Goal: Information Seeking & Learning: Check status

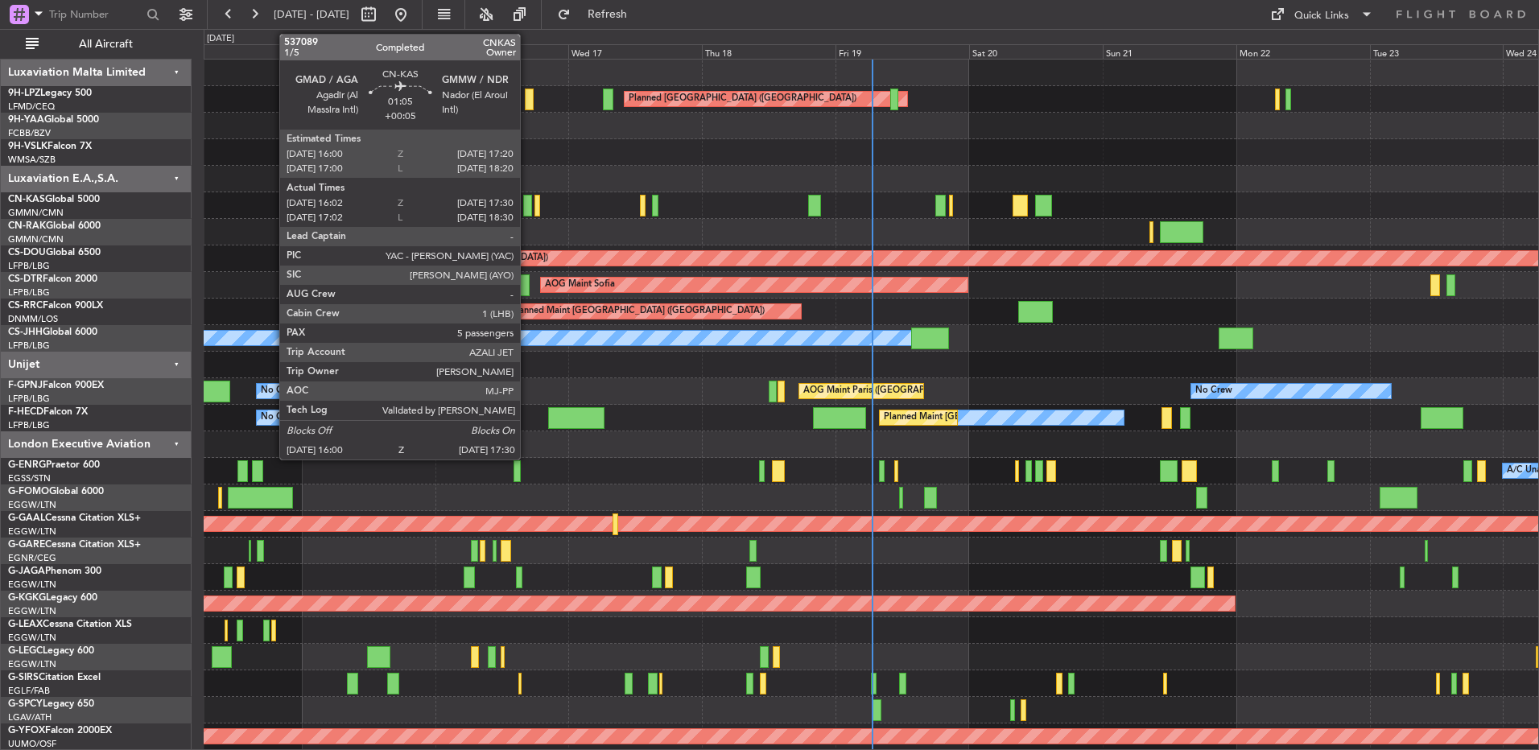
click at [483, 201] on div at bounding box center [871, 205] width 1334 height 27
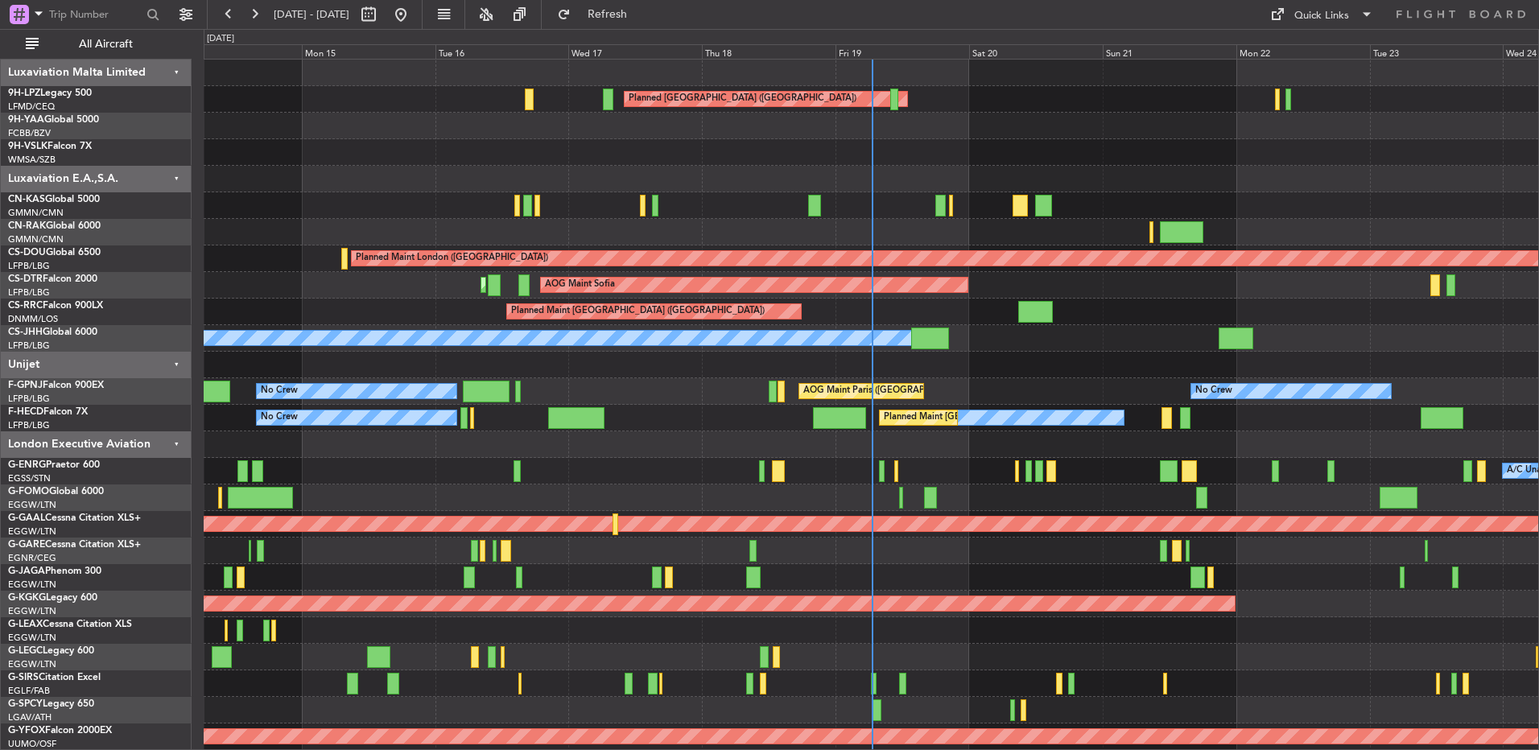
click at [688, 145] on div at bounding box center [871, 152] width 1334 height 27
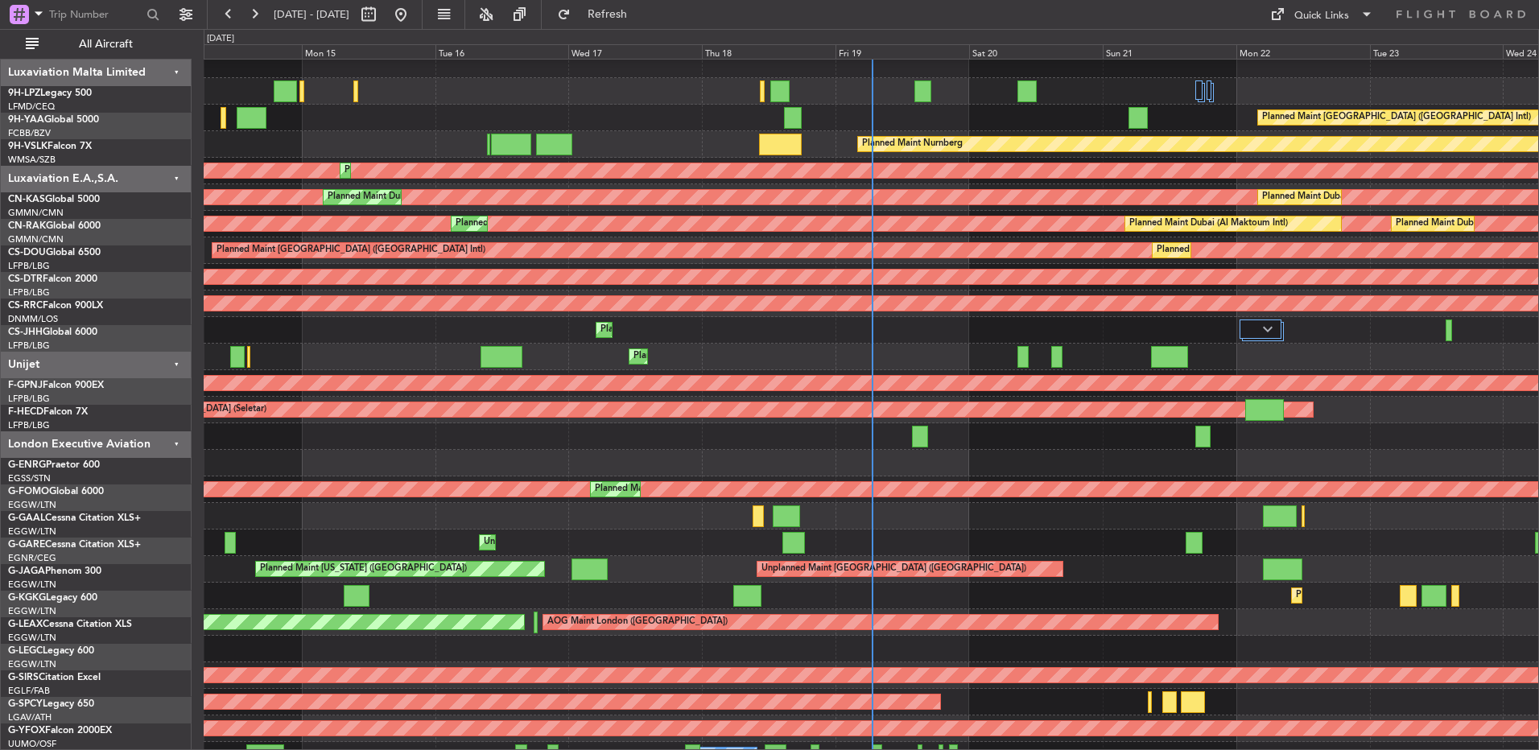
scroll to position [1575, 0]
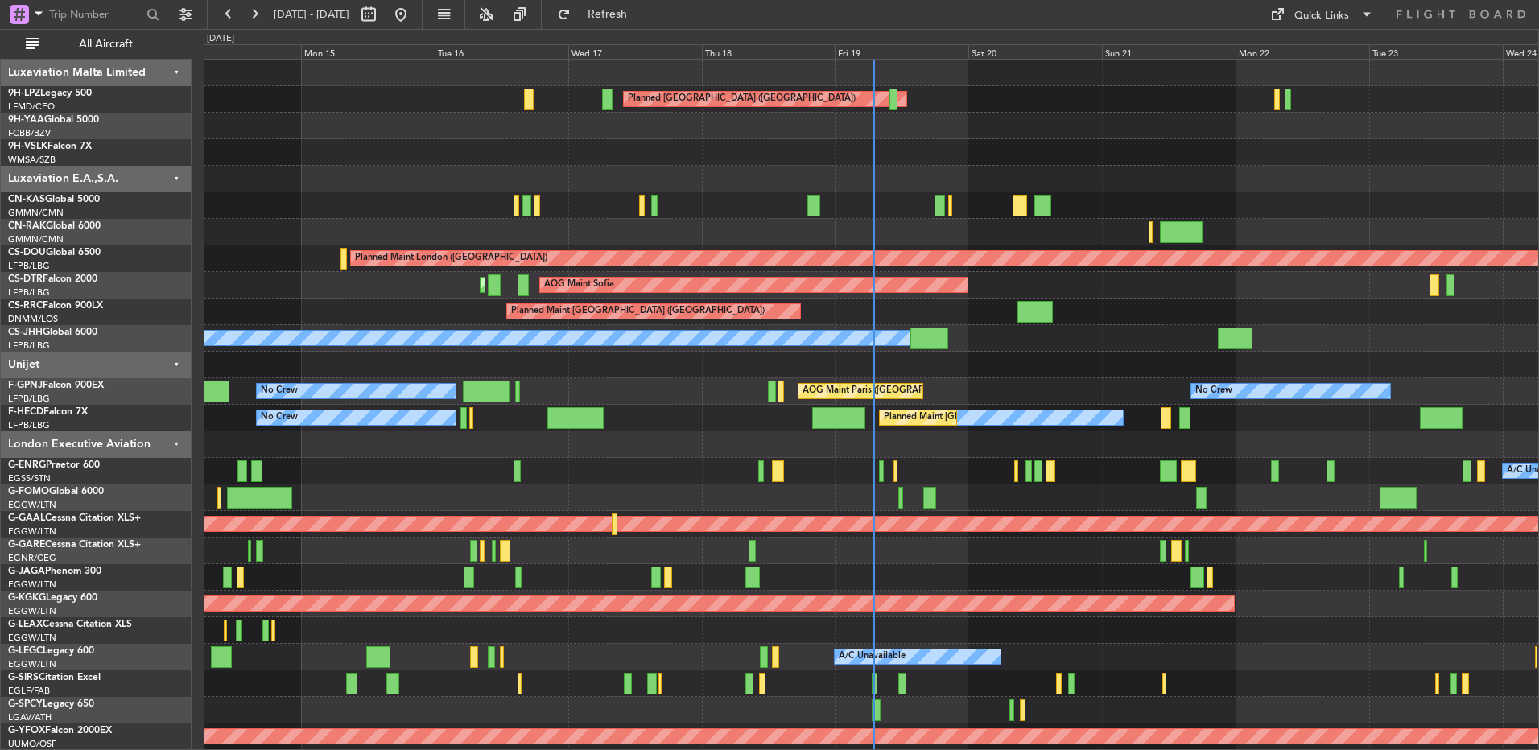
click at [876, 42] on div "0 0 Sun 14 Mon 15 Tue 16 Wed 17 Thu 18 Fri 19 [DATE] Sun 21 Mon 22 Tue 23 Wed 24" at bounding box center [870, 44] width 1333 height 29
click at [872, 43] on div "0 0 Sun 14 Mon 15 Tue 16 Wed 17 Thu 18 Fri 19 [DATE] Sun 21 Mon 22 Tue 23 Wed 24" at bounding box center [870, 44] width 1333 height 29
click at [867, 45] on div "Fri 19" at bounding box center [901, 51] width 134 height 14
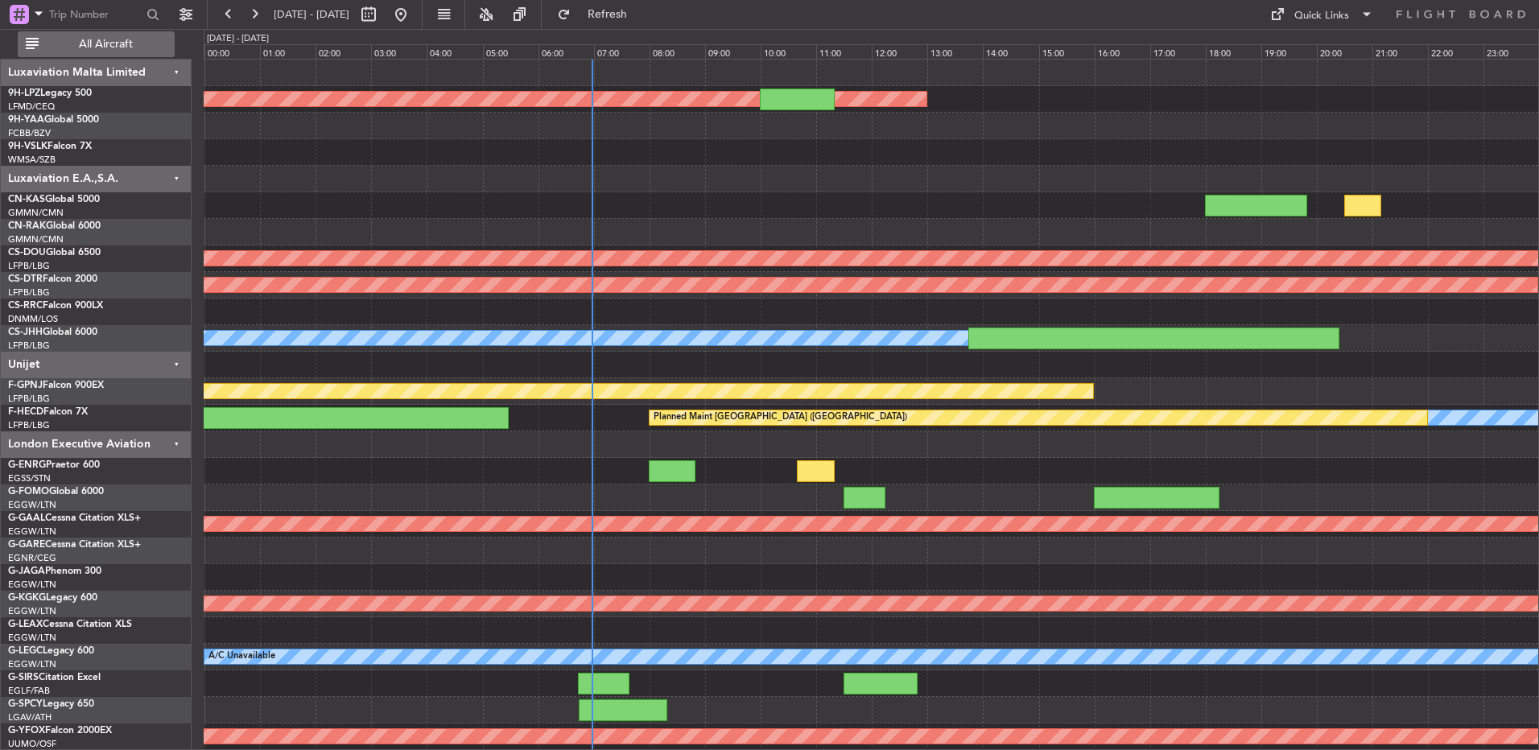
click at [38, 43] on button "All Aircraft" at bounding box center [96, 44] width 157 height 26
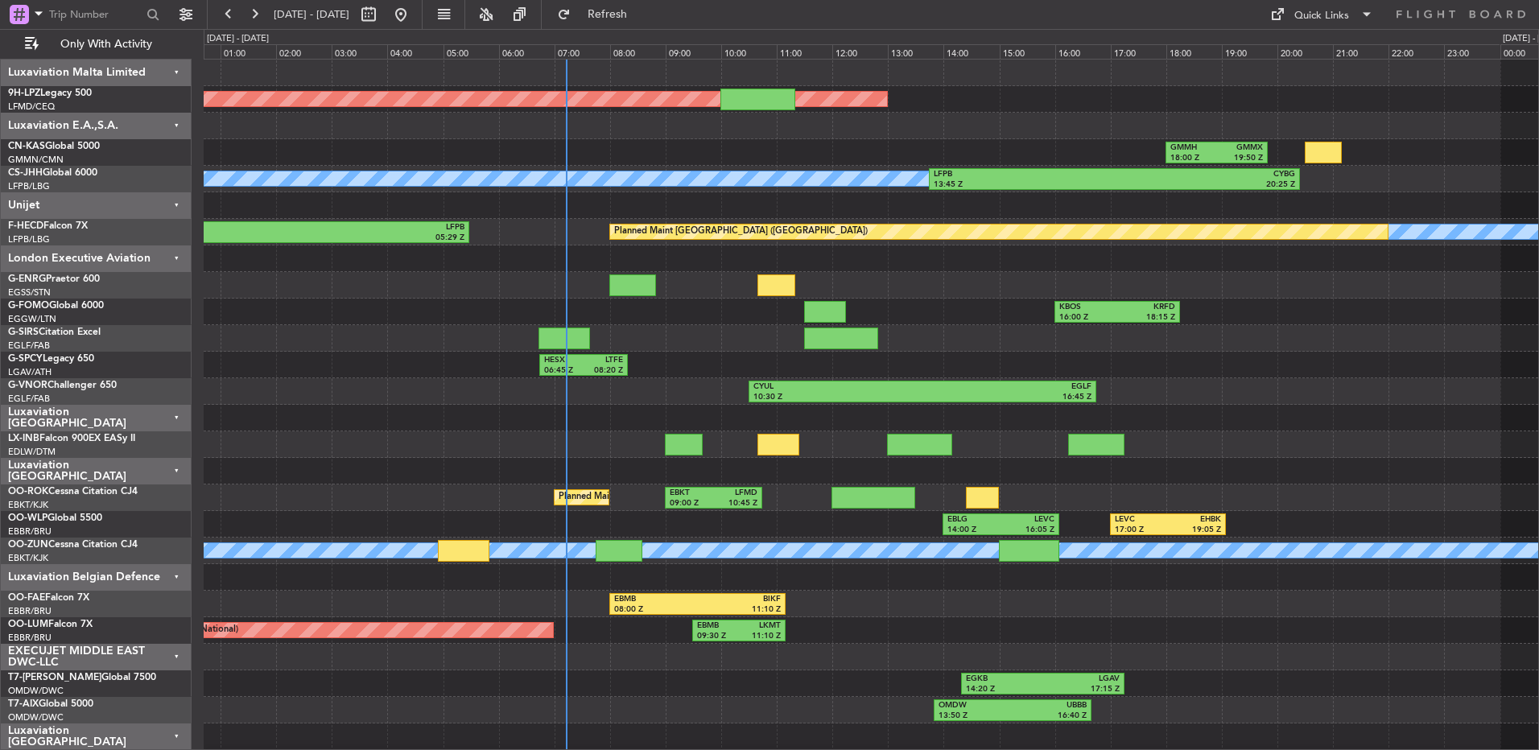
click at [407, 252] on div at bounding box center [871, 258] width 1334 height 27
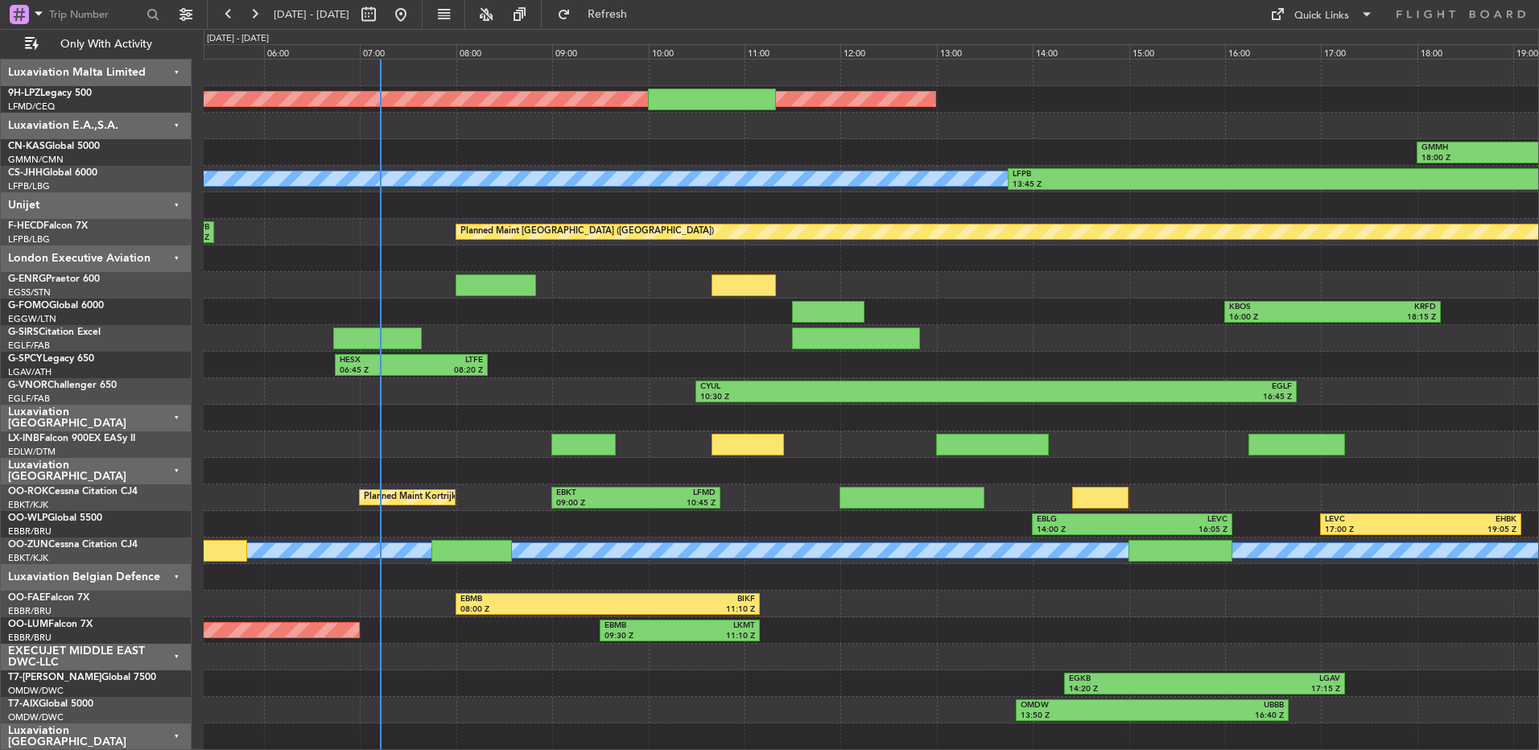
click at [288, 365] on div "No Crew Planned Maint St Gallen (Altenrhein) GMMH 18:00 Z GMMX 19:50 Z Owner LF…" at bounding box center [871, 498] width 1334 height 876
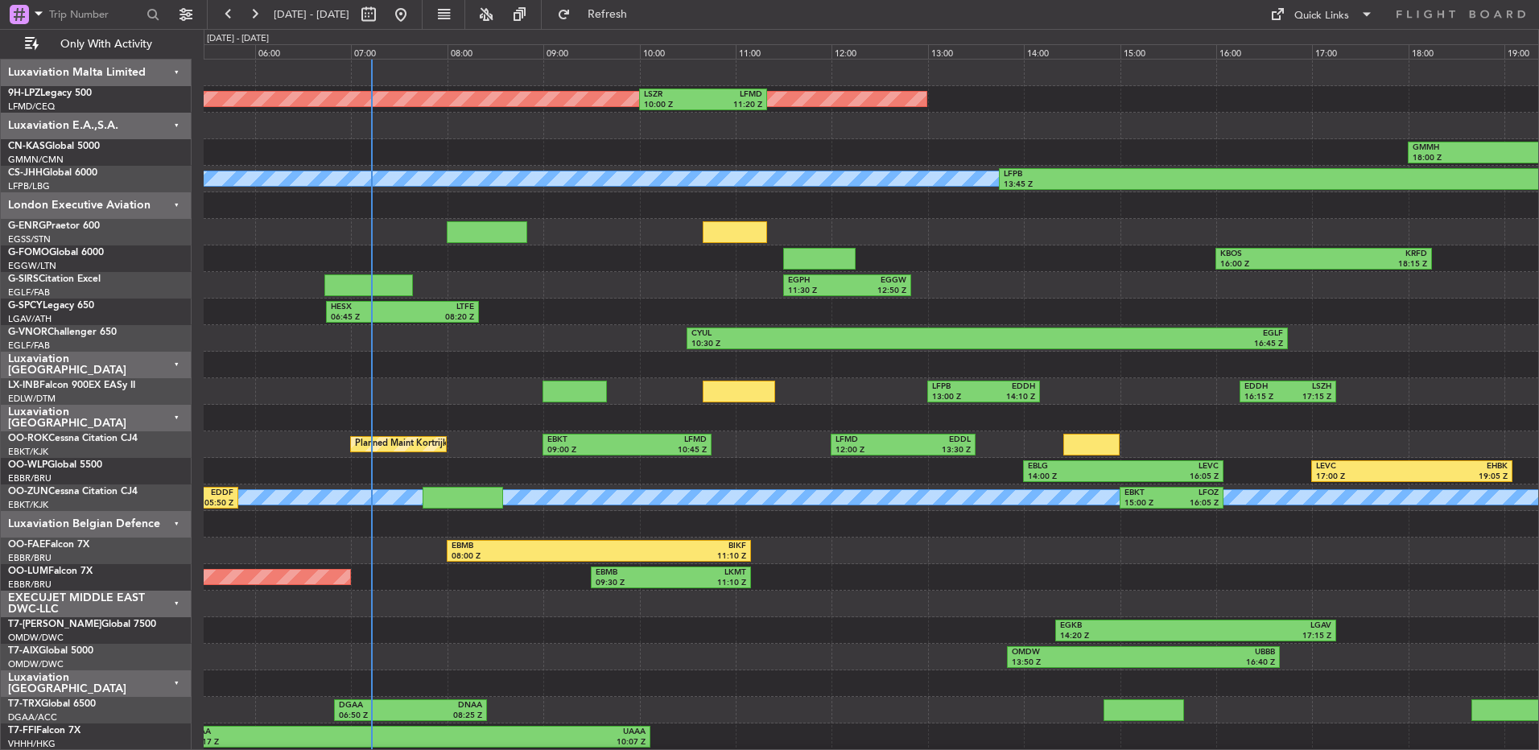
click at [154, 71] on div "Luxaviation Malta Limited" at bounding box center [96, 73] width 191 height 27
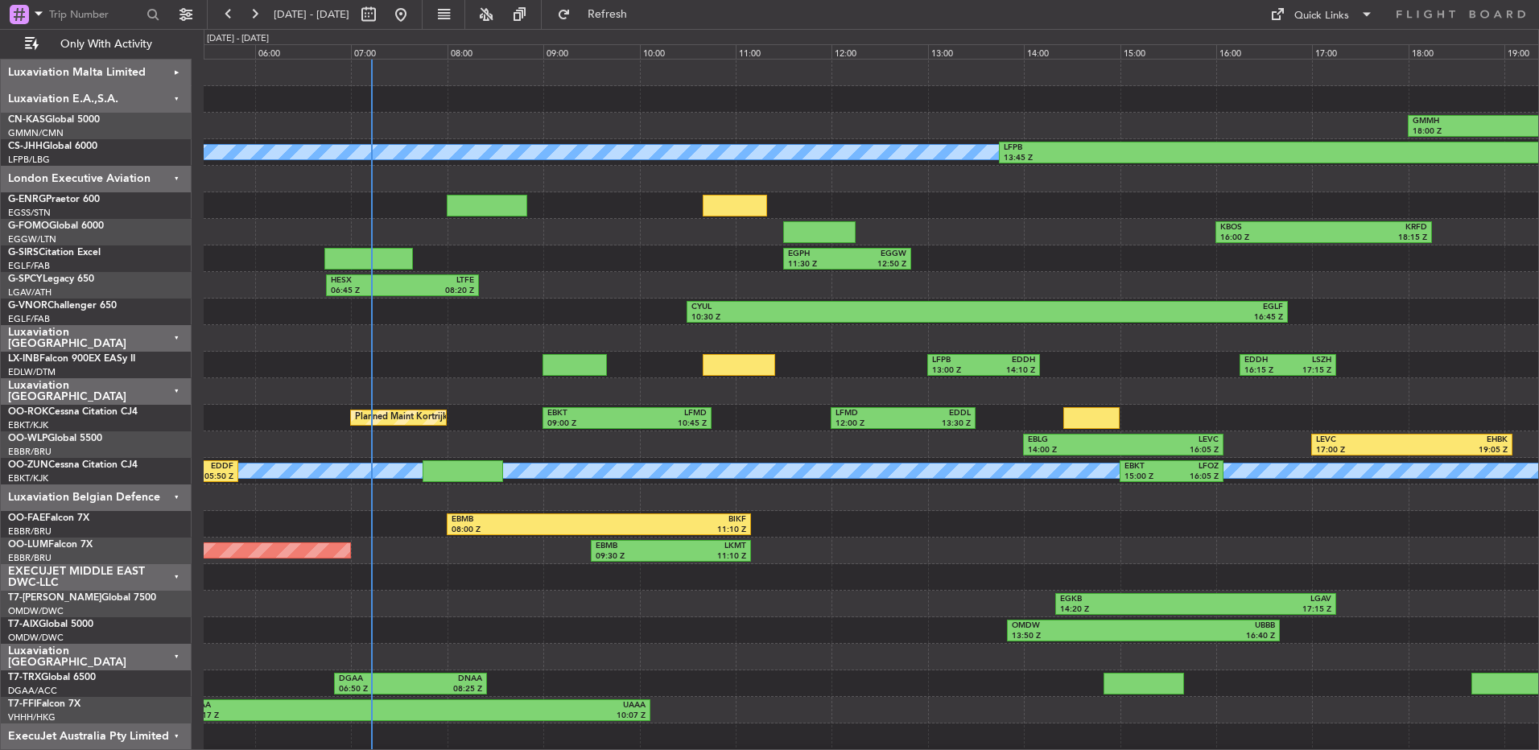
click at [156, 96] on div "Luxaviation E.A.,S.A." at bounding box center [96, 99] width 191 height 27
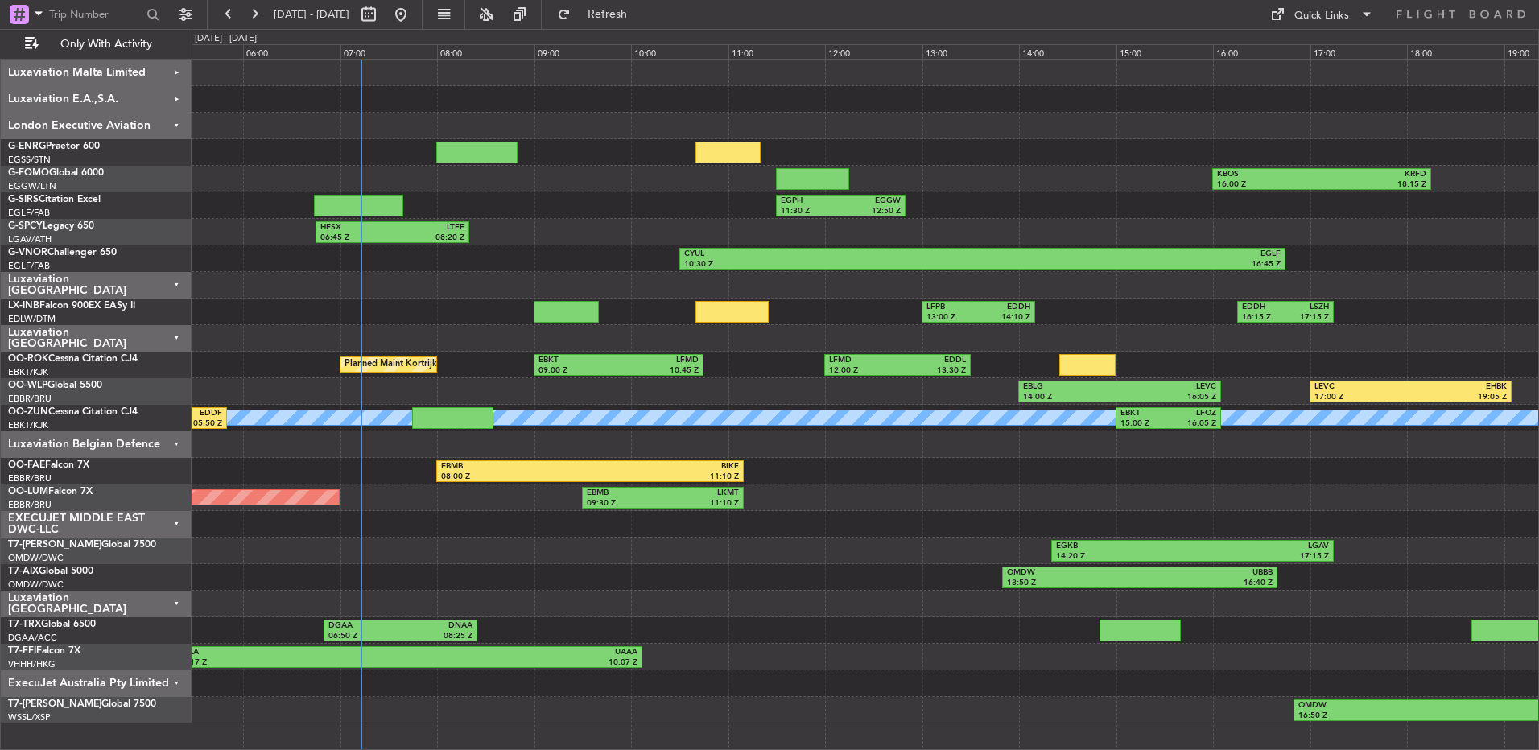
click at [156, 97] on div "Luxaviation E.A.,S.A." at bounding box center [96, 99] width 191 height 27
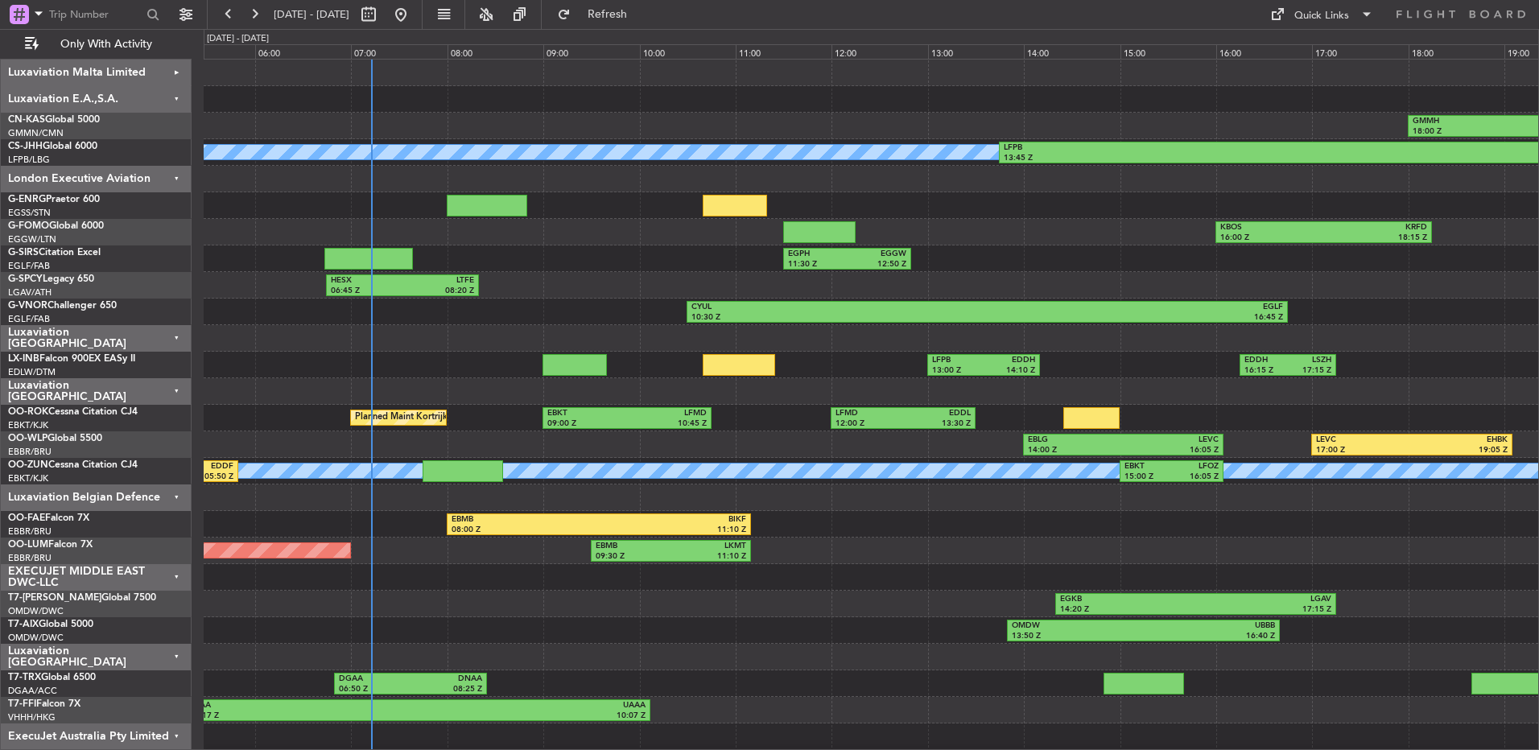
click at [156, 97] on div "Luxaviation E.A.,S.A." at bounding box center [96, 99] width 191 height 27
